Goal: Navigation & Orientation: Find specific page/section

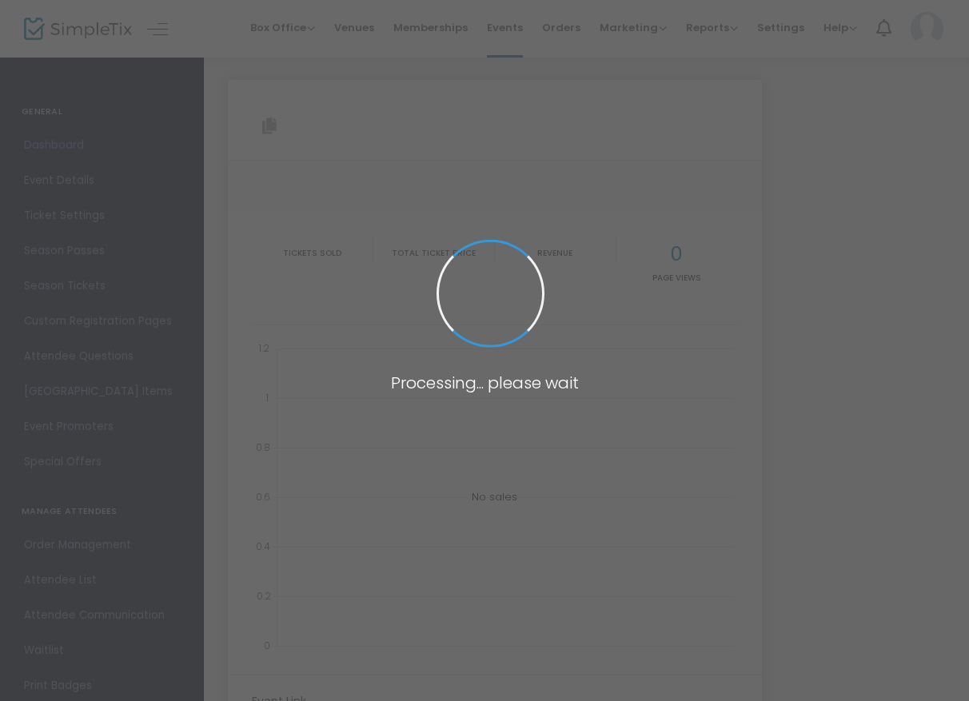
type input "[URL][DOMAIN_NAME]"
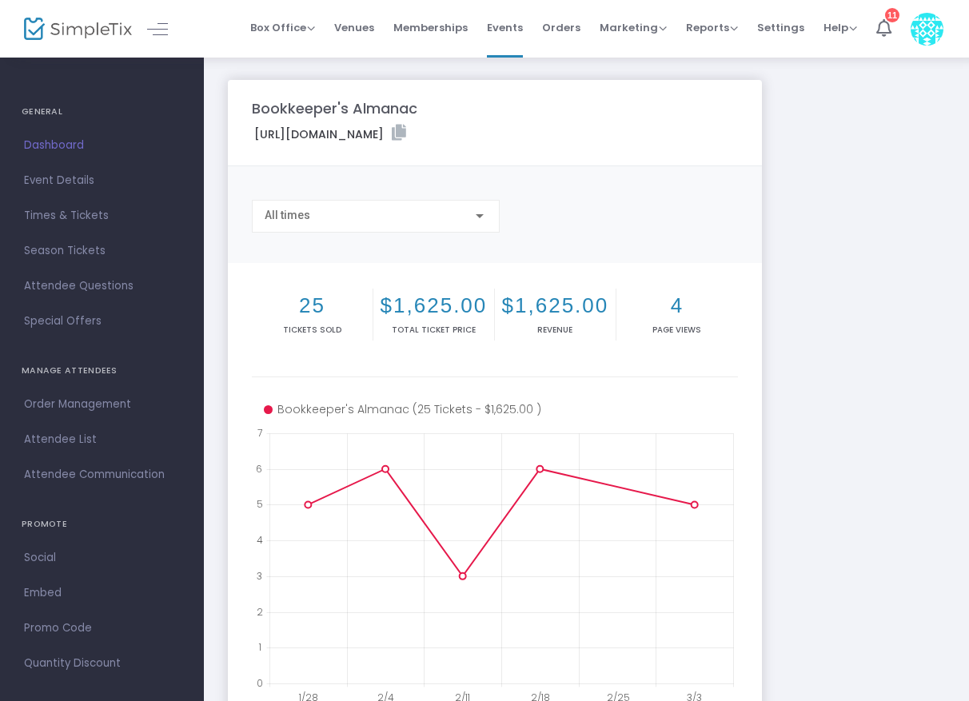
click at [82, 31] on img at bounding box center [78, 29] width 108 height 23
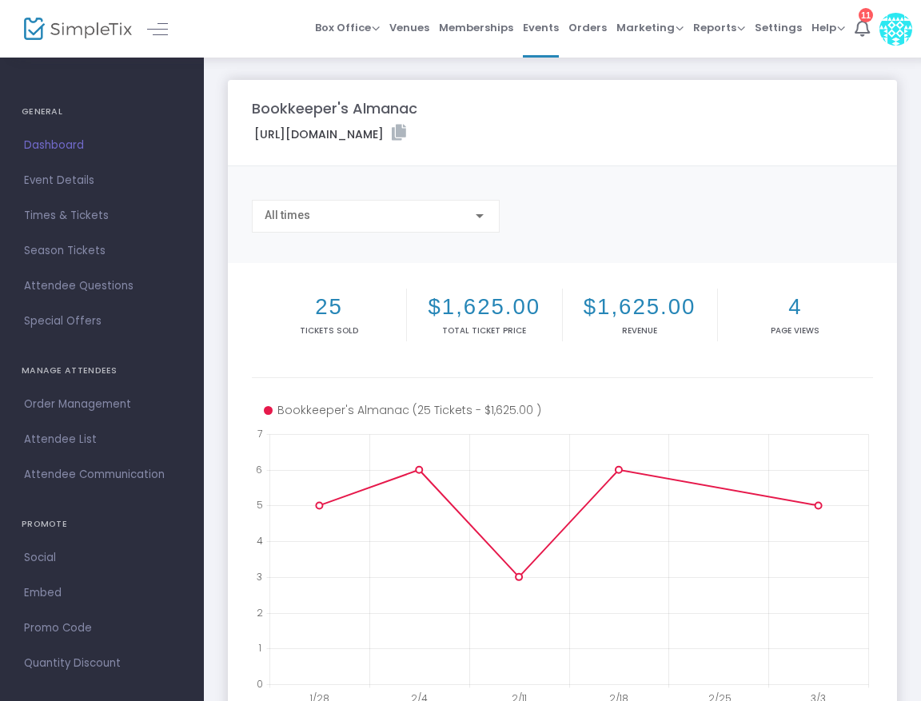
click at [91, 30] on img at bounding box center [78, 29] width 108 height 23
